Goal: Transaction & Acquisition: Purchase product/service

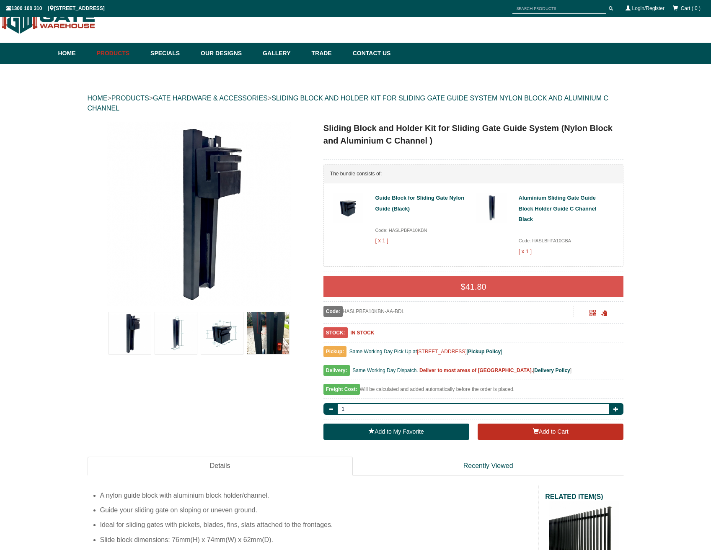
click at [180, 328] on img at bounding box center [176, 333] width 42 height 42
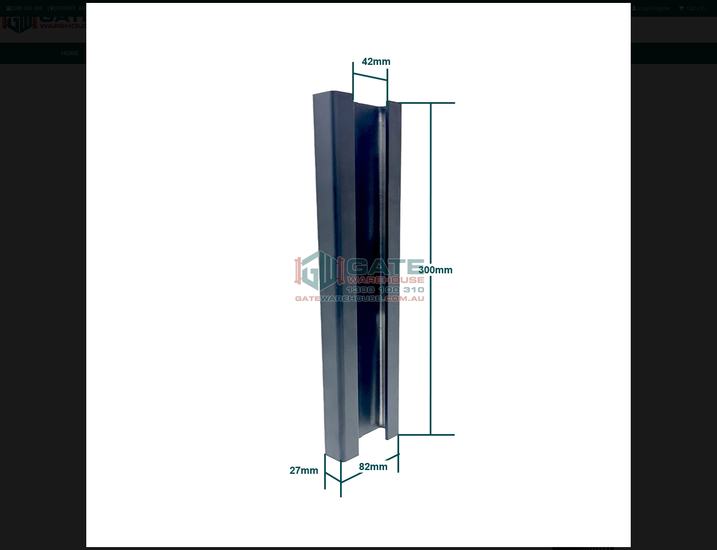
click at [62, 240] on div at bounding box center [358, 275] width 717 height 550
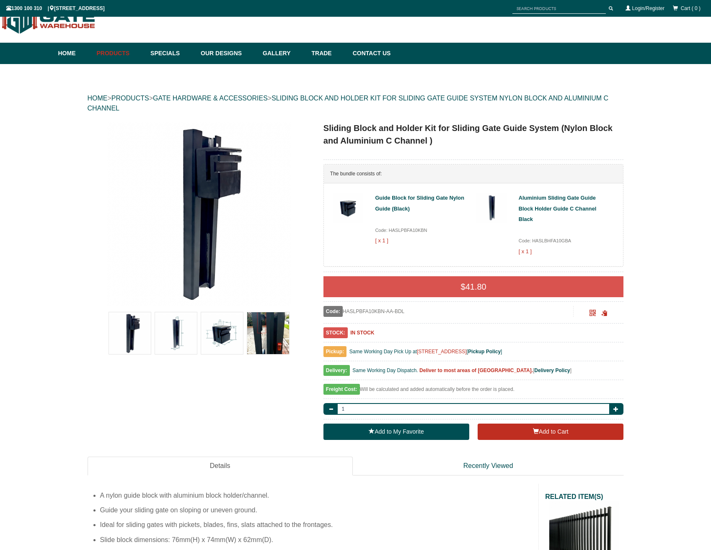
click at [222, 333] on img at bounding box center [222, 333] width 42 height 42
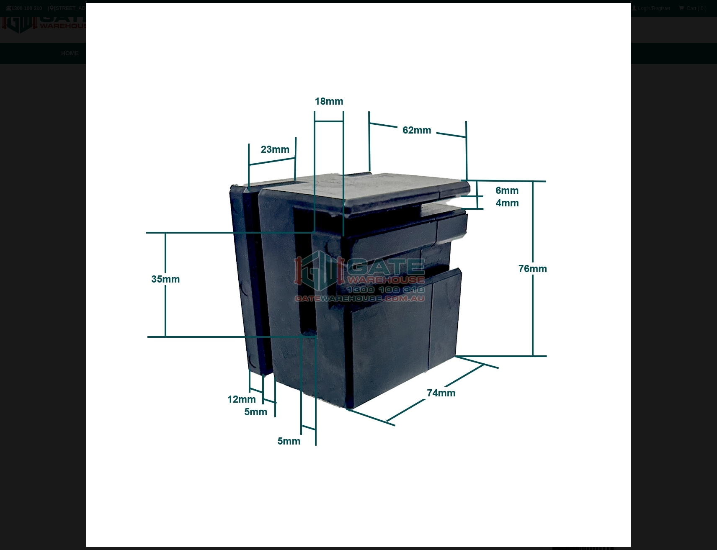
click at [18, 243] on div at bounding box center [358, 275] width 717 height 550
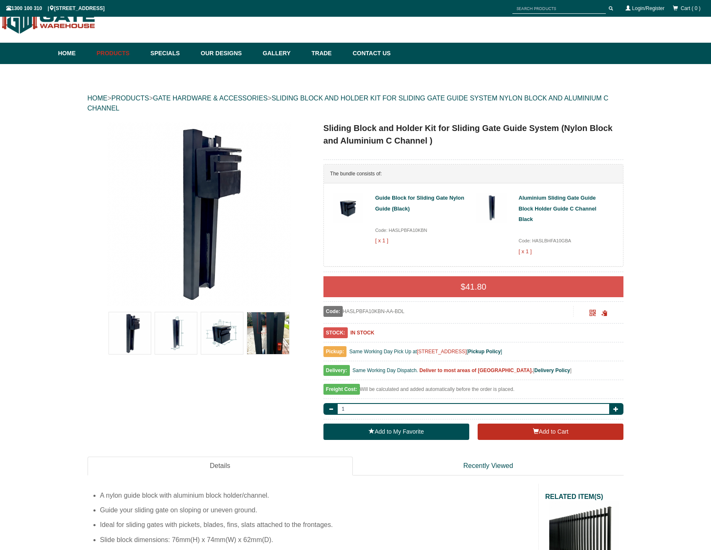
click at [282, 334] on img at bounding box center [268, 333] width 42 height 42
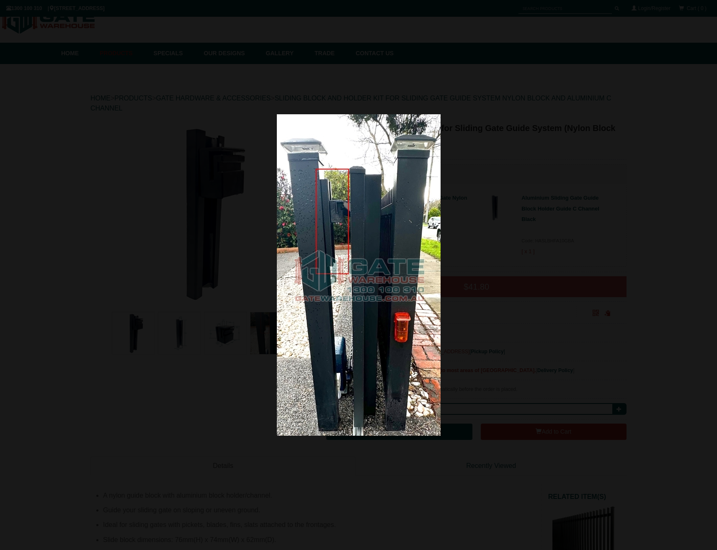
click at [55, 187] on div at bounding box center [358, 275] width 717 height 550
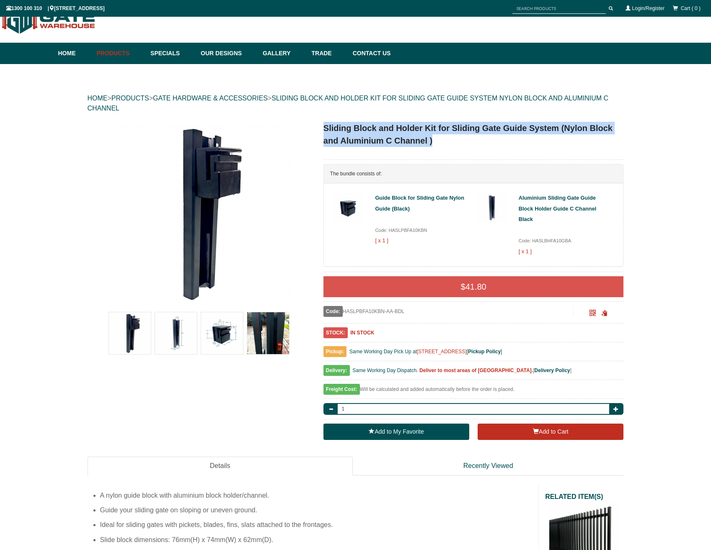
drag, startPoint x: 323, startPoint y: 125, endPoint x: 438, endPoint y: 134, distance: 114.7
click at [438, 134] on h1 "Sliding Block and Holder Kit for Sliding Gate Guide System (Nylon Block and Alu…" at bounding box center [473, 134] width 300 height 25
copy h1 "Sliding Block and Holder Kit for Sliding Gate Guide System (Nylon Block and Alu…"
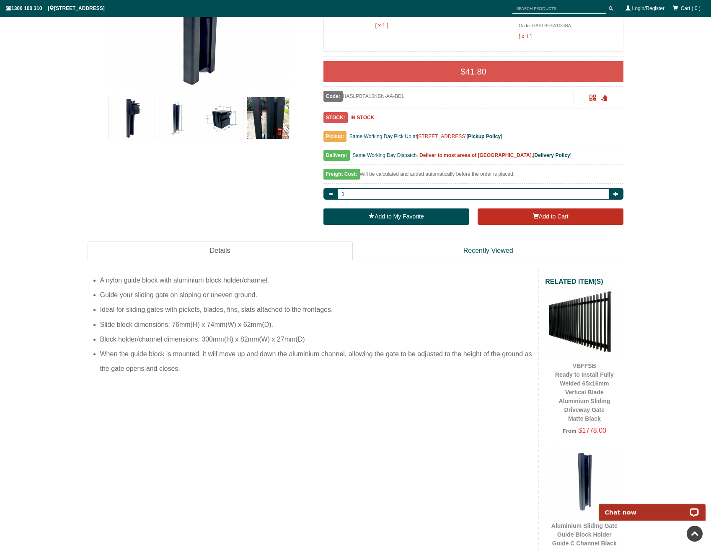
scroll to position [27, 0]
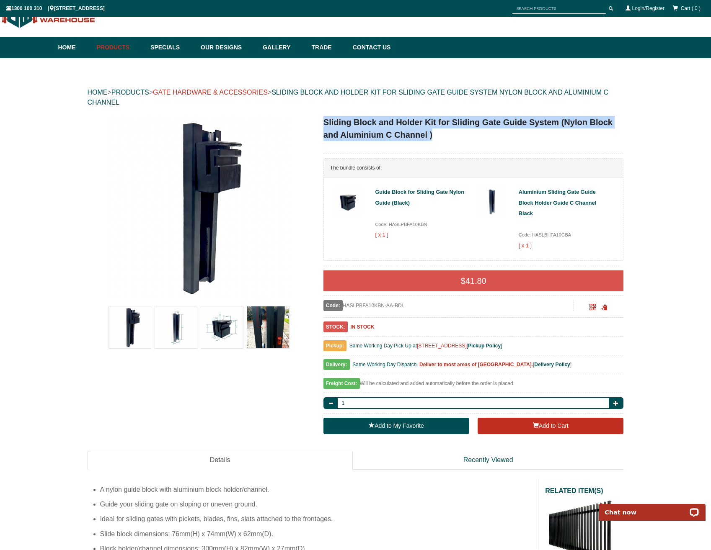
click at [266, 89] on link "GATE HARDWARE & ACCESSORIES" at bounding box center [210, 92] width 115 height 7
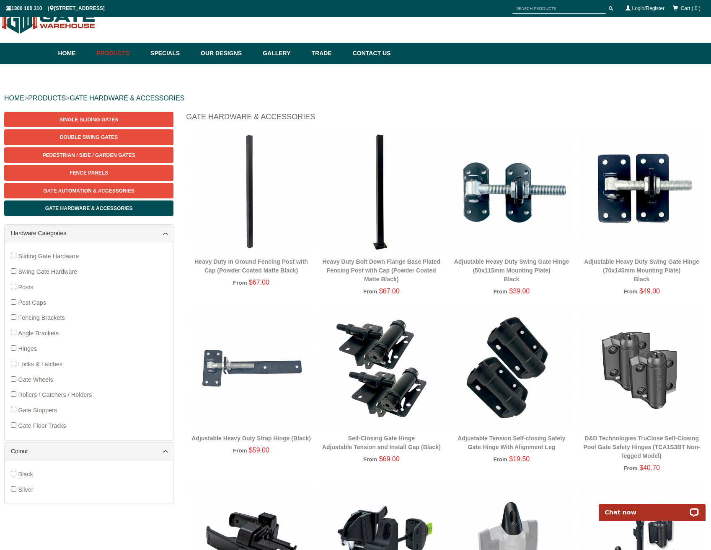
scroll to position [909, 0]
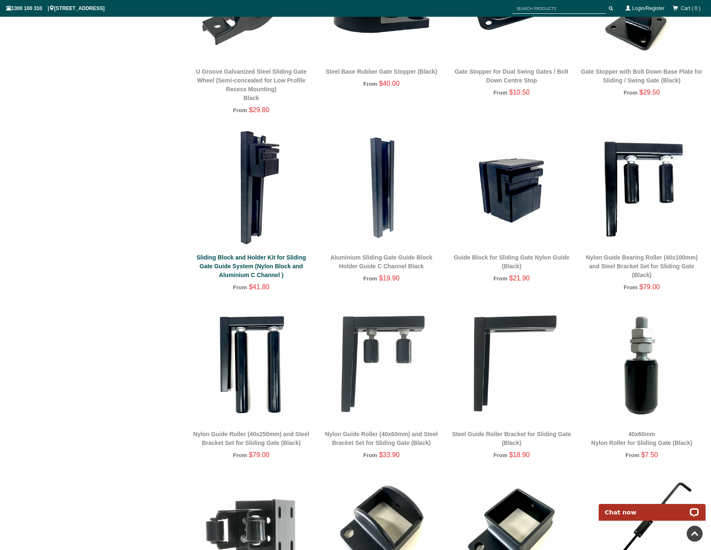
click at [266, 256] on link "Sliding Block and Holder Kit for Sliding Gate Guide System (Nylon Block and Alu…" at bounding box center [250, 266] width 109 height 24
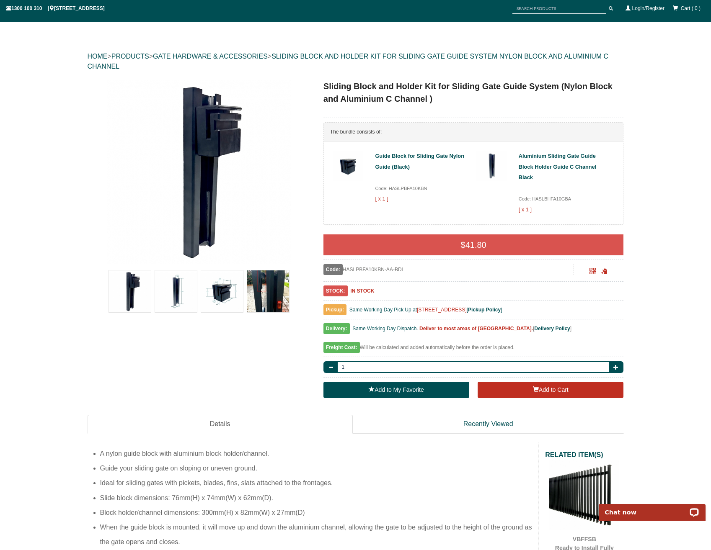
scroll to position [105, 0]
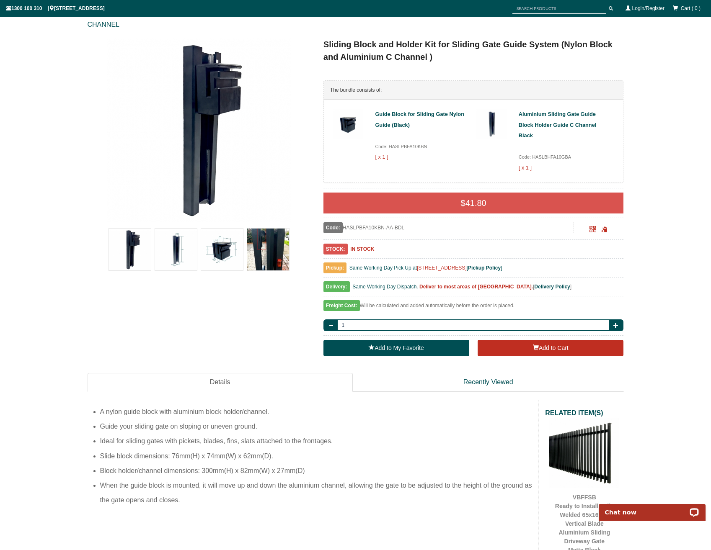
click at [259, 241] on img at bounding box center [268, 250] width 42 height 42
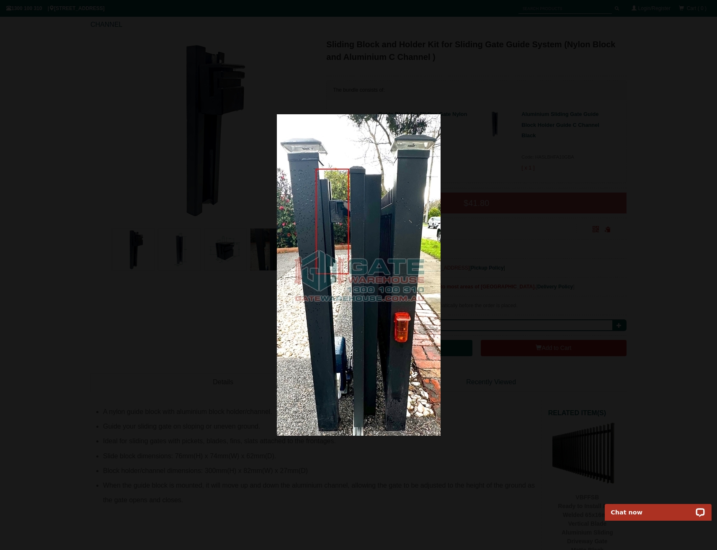
click at [139, 325] on div at bounding box center [358, 275] width 717 height 550
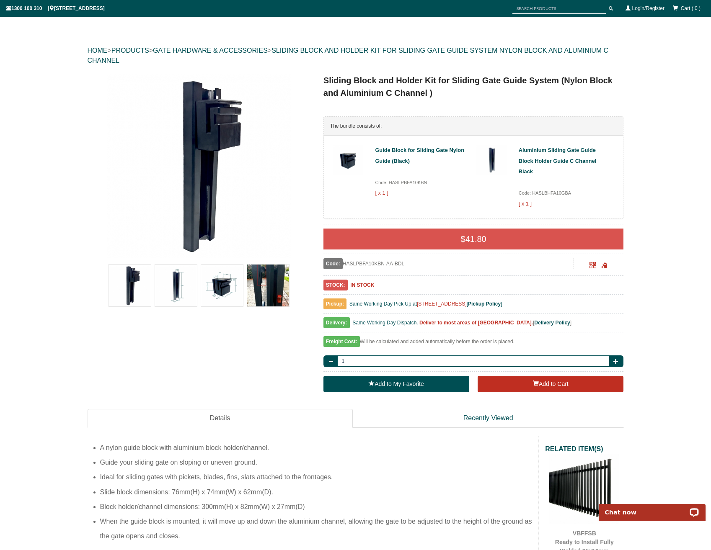
scroll to position [0, 0]
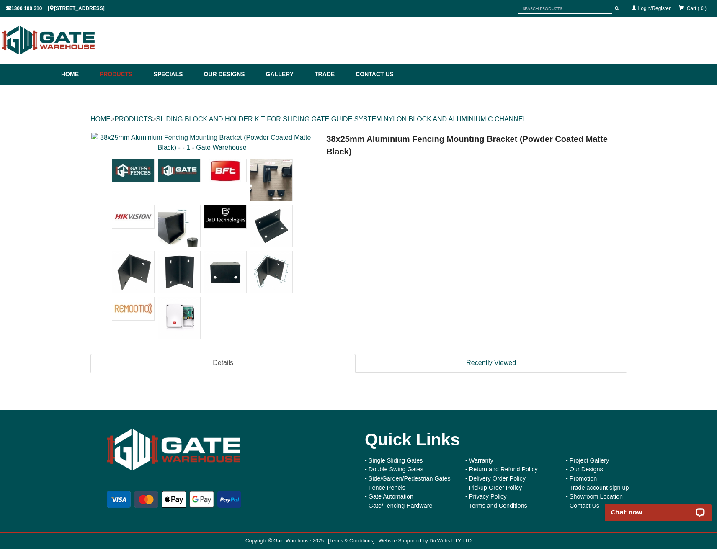
click at [255, 155] on div at bounding box center [201, 239] width 223 height 213
click at [268, 175] on img at bounding box center [271, 180] width 42 height 42
